Goal: Information Seeking & Learning: Check status

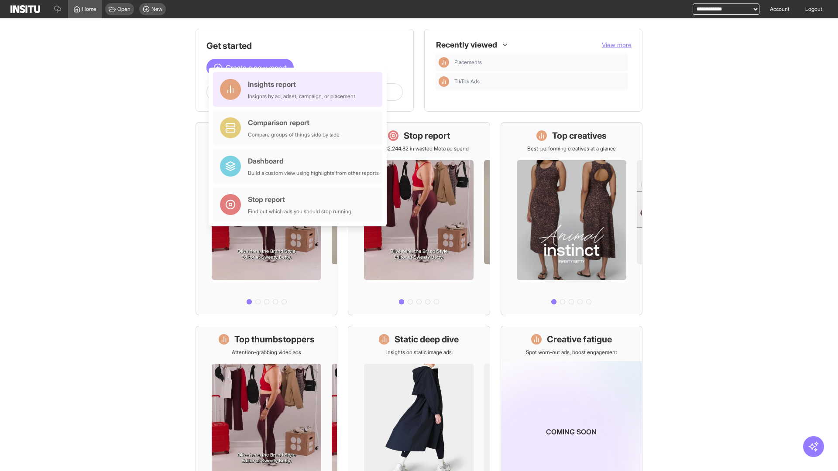
click at [300, 89] on div "Insights report Insights by ad, adset, campaign, or placement" at bounding box center [301, 89] width 107 height 21
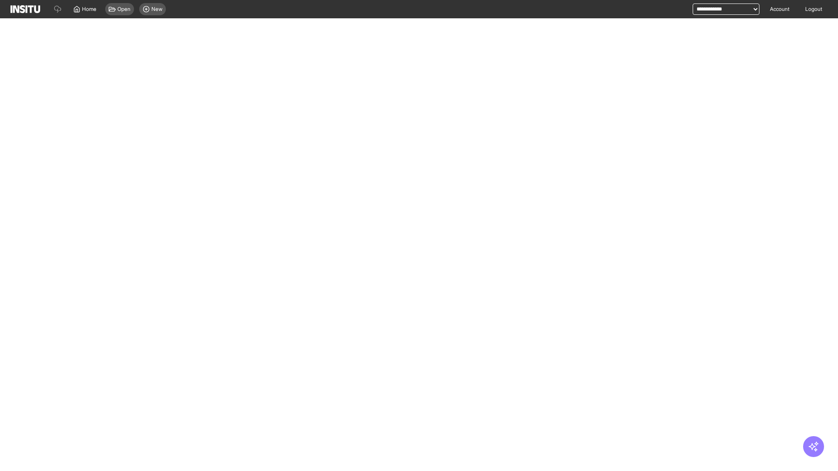
select select "**"
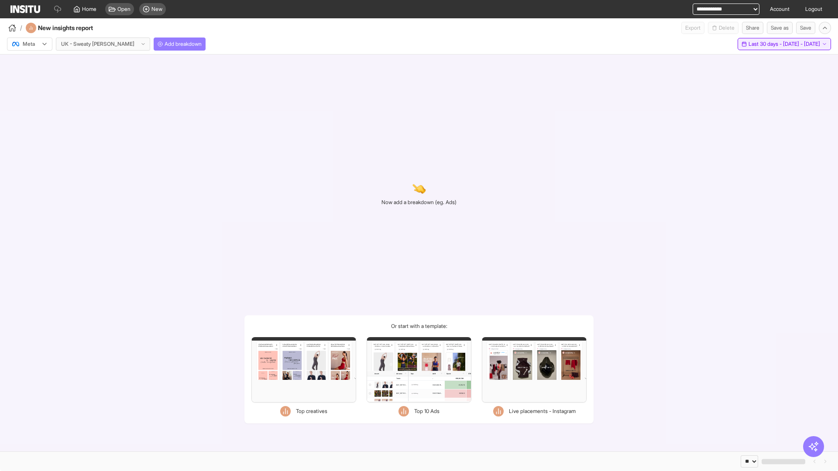
click at [764, 44] on span "Last 30 days - [DATE] - [DATE]" at bounding box center [784, 44] width 72 height 7
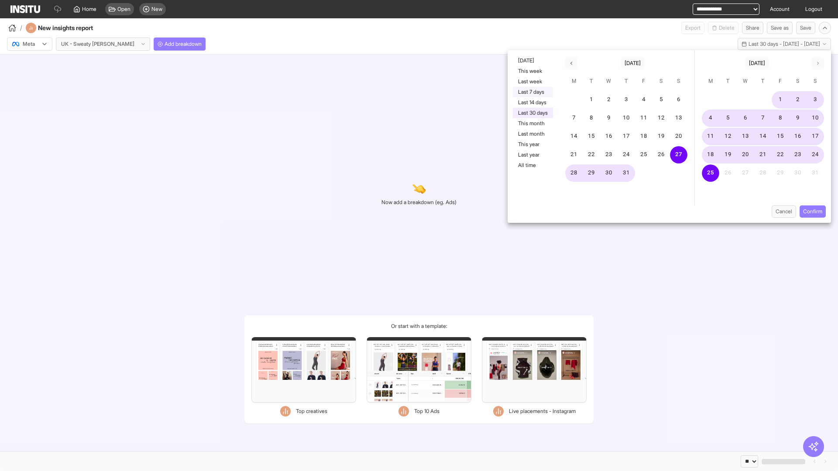
click at [532, 92] on button "Last 7 days" at bounding box center [533, 92] width 40 height 10
